Goal: Information Seeking & Learning: Learn about a topic

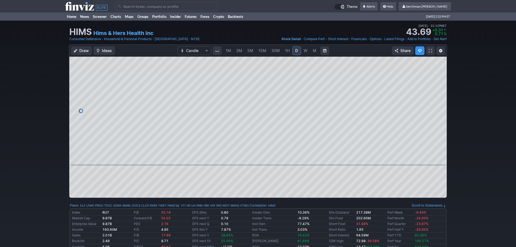
click at [248, 51] on span "5M" at bounding box center [250, 50] width 6 height 5
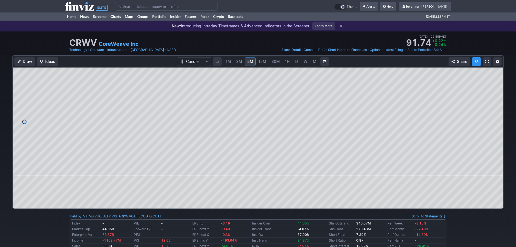
click at [127, 8] on input "Search" at bounding box center [166, 6] width 103 height 9
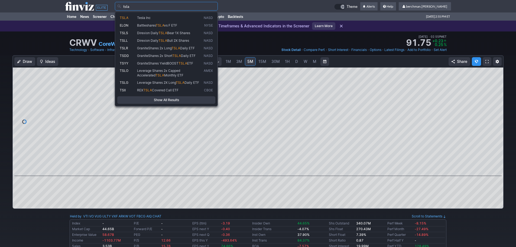
click at [130, 16] on span "TSLA" at bounding box center [128, 18] width 17 height 5
type input "TSLA"
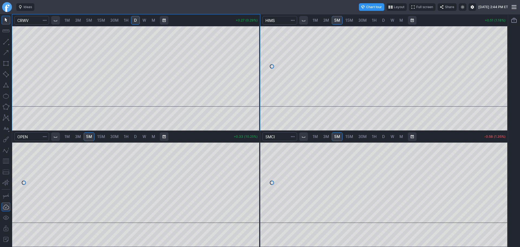
click at [381, 22] on link "D" at bounding box center [383, 20] width 9 height 9
click at [92, 20] on span "5M" at bounding box center [89, 20] width 6 height 5
click at [338, 20] on span "5M" at bounding box center [337, 20] width 6 height 5
